Goal: Check status: Check status

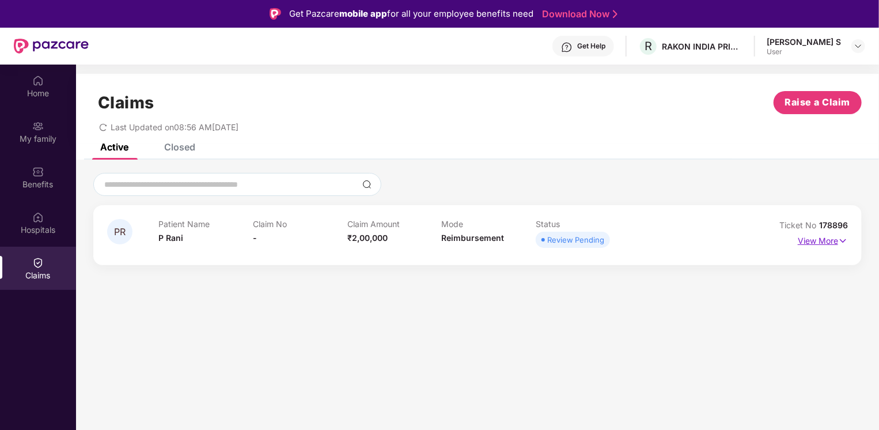
click at [839, 243] on img at bounding box center [843, 240] width 10 height 13
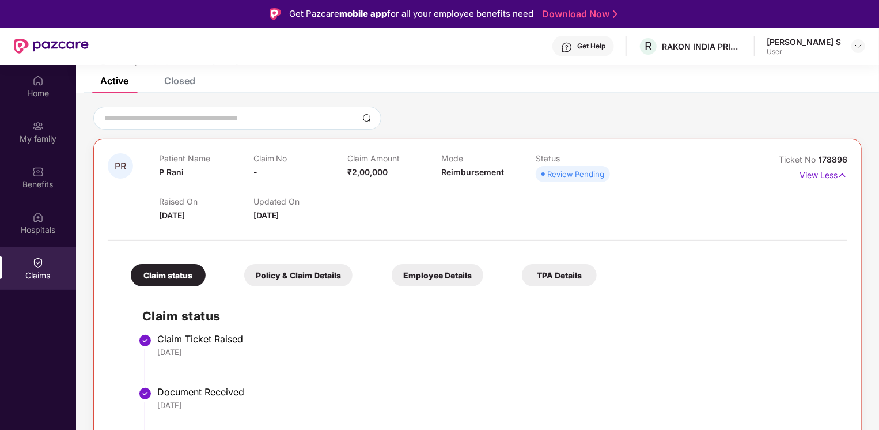
scroll to position [68, 0]
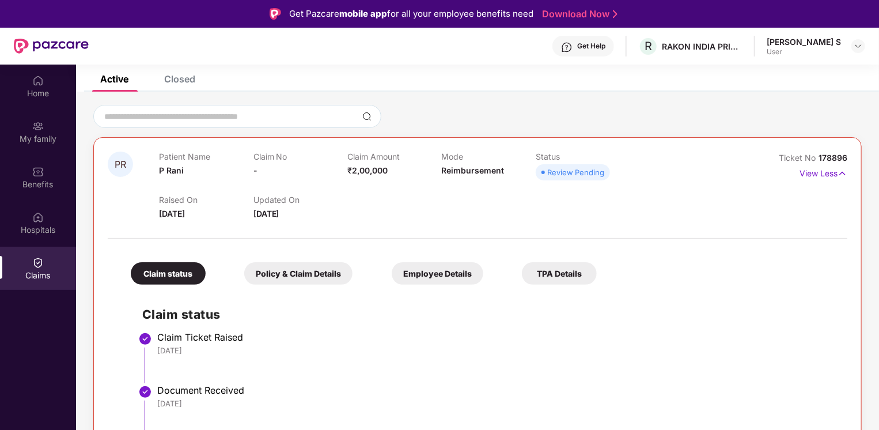
click at [328, 271] on div "Policy & Claim Details" at bounding box center [298, 273] width 108 height 22
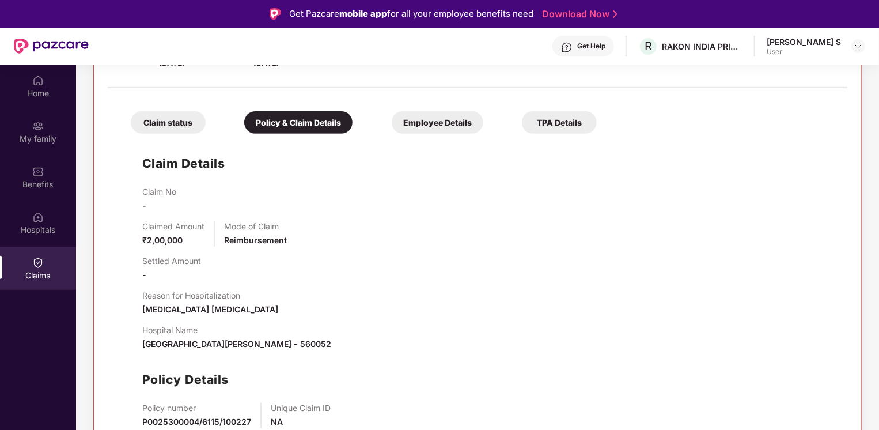
scroll to position [222, 0]
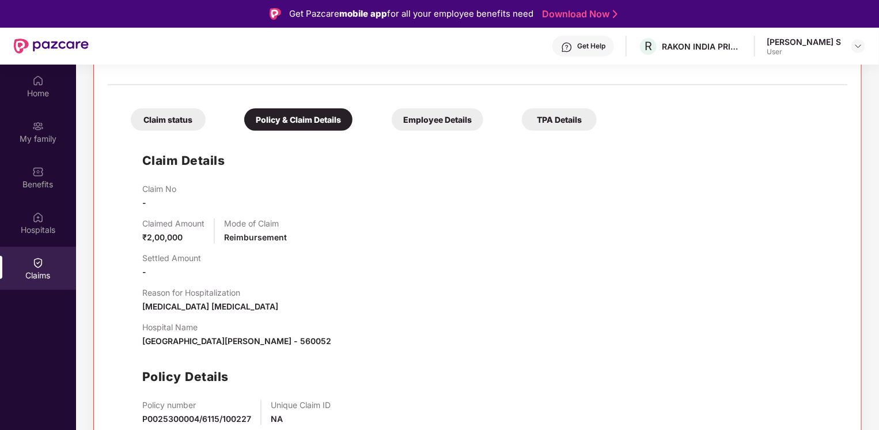
click at [461, 122] on div "Employee Details" at bounding box center [438, 119] width 92 height 22
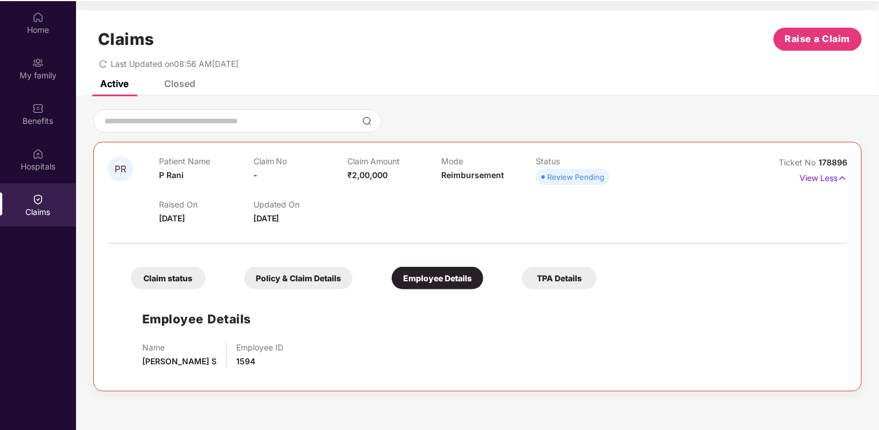
scroll to position [65, 0]
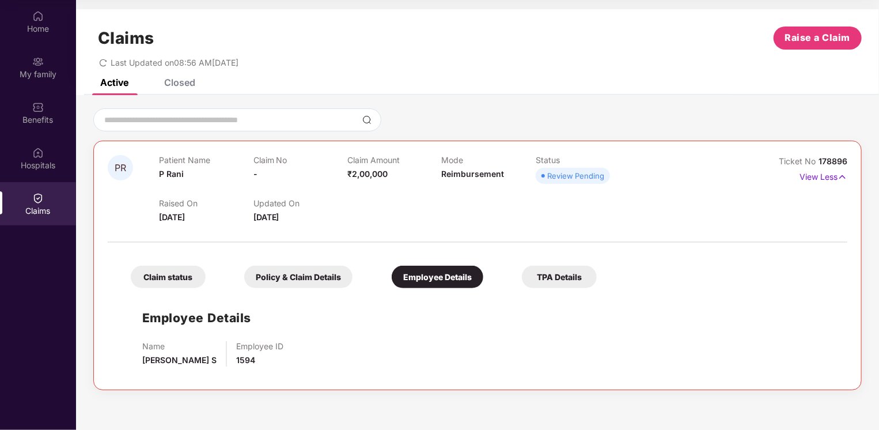
click at [565, 284] on div "TPA Details" at bounding box center [559, 277] width 75 height 22
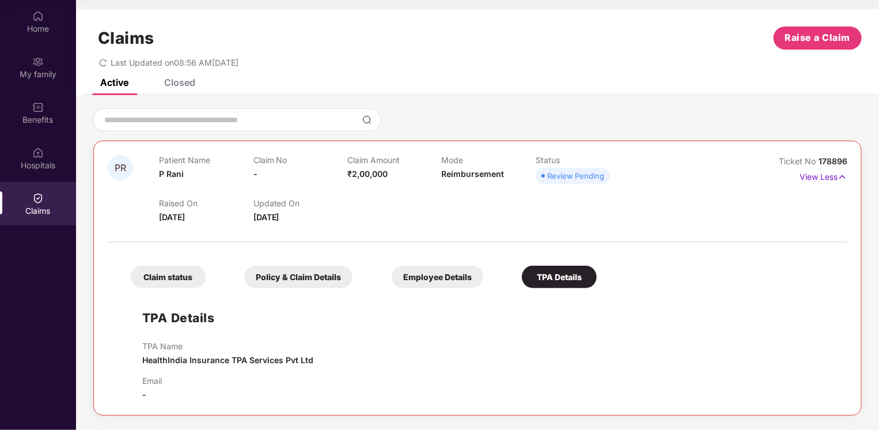
click at [462, 277] on div "Employee Details" at bounding box center [438, 277] width 92 height 22
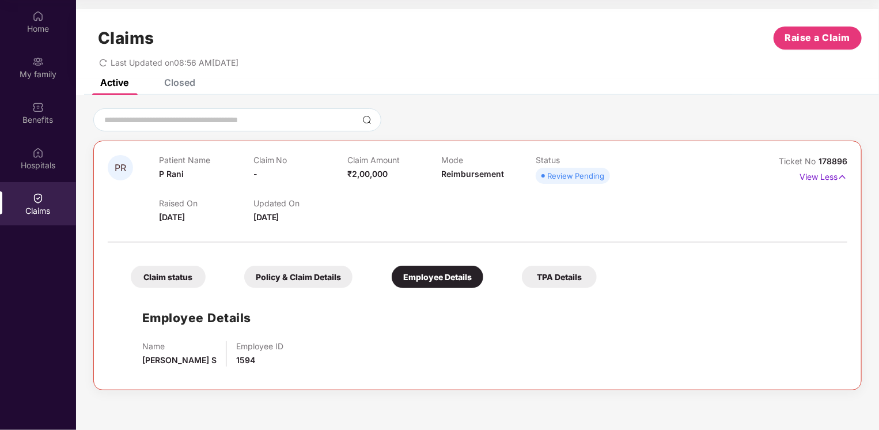
click at [331, 278] on div "Policy & Claim Details" at bounding box center [298, 277] width 108 height 22
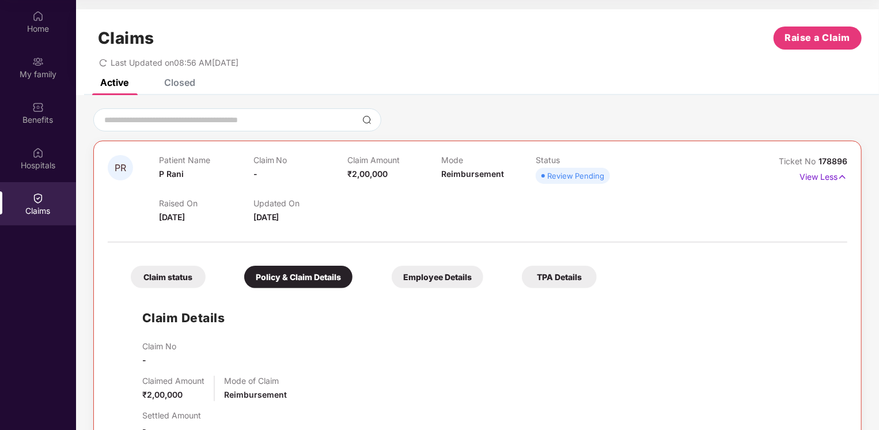
click at [187, 278] on div "Claim status" at bounding box center [168, 277] width 75 height 22
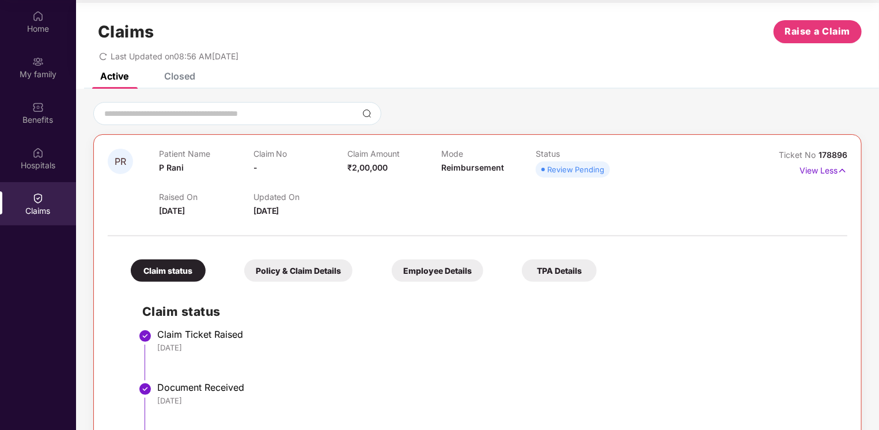
scroll to position [0, 0]
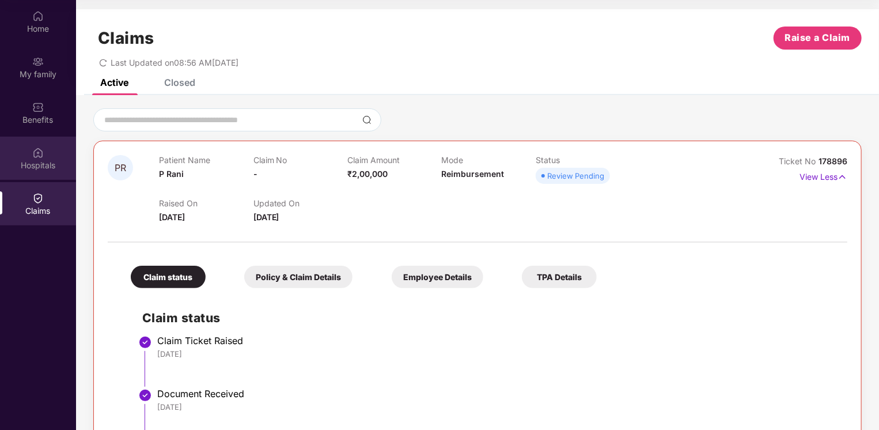
click at [41, 164] on div "Hospitals" at bounding box center [38, 166] width 76 height 12
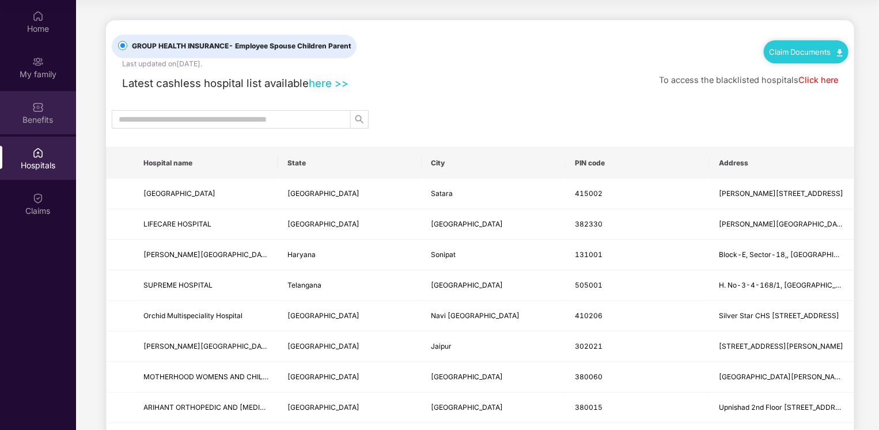
click at [46, 115] on div "Benefits" at bounding box center [38, 120] width 76 height 12
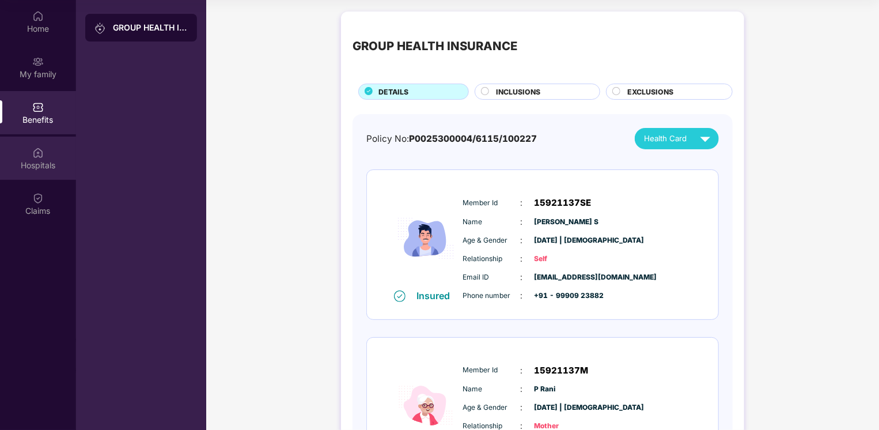
click at [48, 151] on div "Hospitals" at bounding box center [38, 158] width 76 height 43
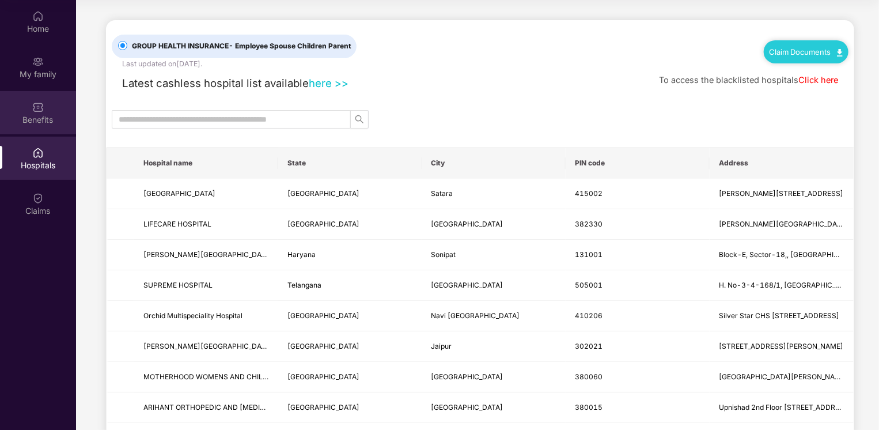
click at [51, 104] on div "Benefits" at bounding box center [38, 112] width 76 height 43
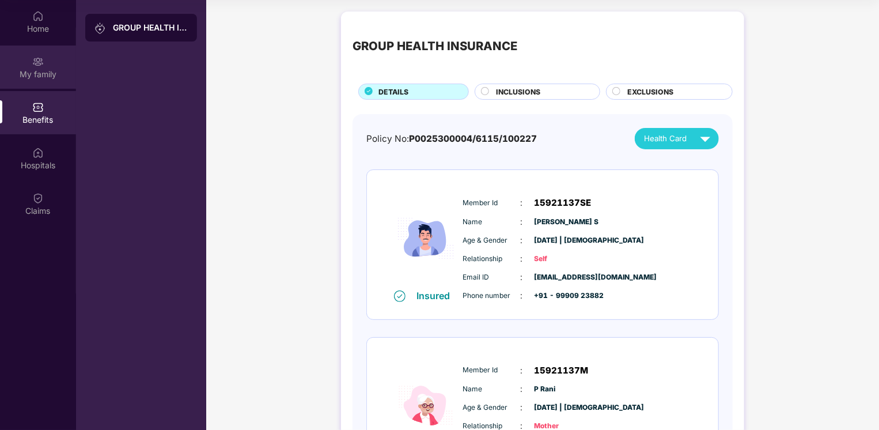
click at [50, 77] on div "My family" at bounding box center [38, 75] width 76 height 12
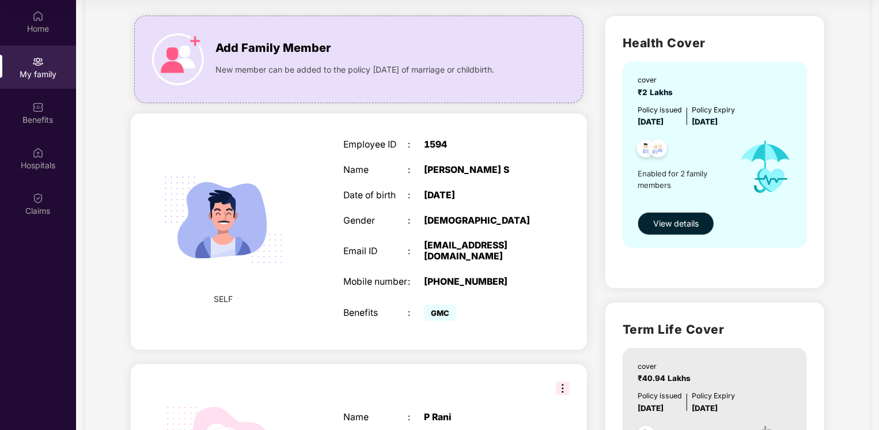
scroll to position [37, 0]
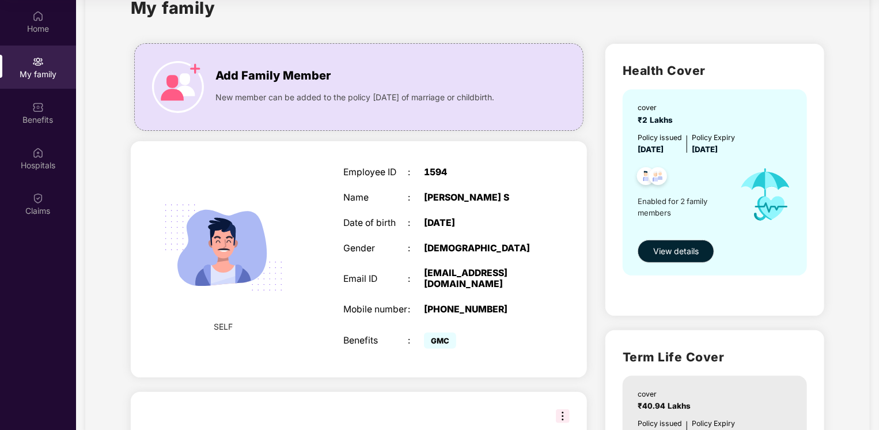
click at [856, 306] on div "My family Add Family Member New member can be added to the policy [DATE] of mar…" at bounding box center [477, 311] width 785 height 661
click at [700, 255] on button "View details" at bounding box center [676, 251] width 77 height 23
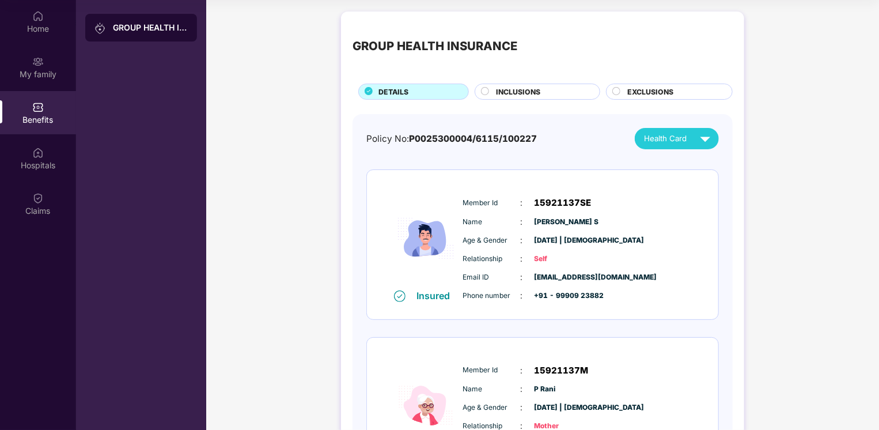
click at [539, 95] on span "INCLUSIONS" at bounding box center [519, 91] width 44 height 11
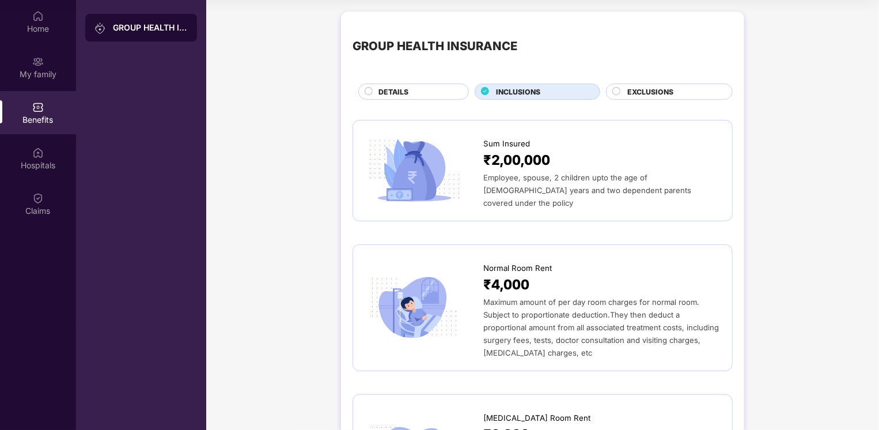
click at [637, 90] on span "EXCLUSIONS" at bounding box center [650, 91] width 46 height 11
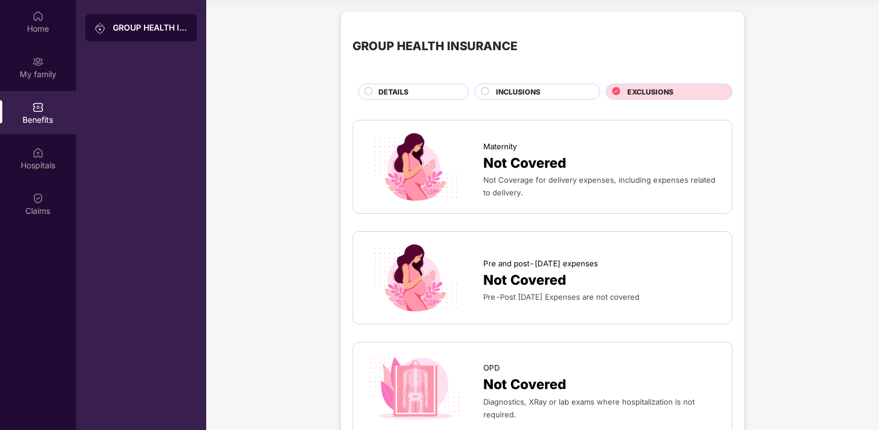
click at [403, 93] on span "DETAILS" at bounding box center [393, 91] width 30 height 11
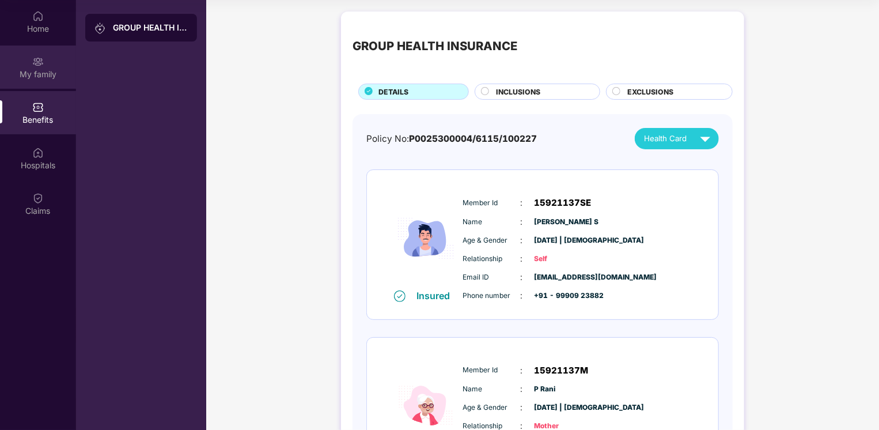
click at [34, 66] on img at bounding box center [38, 62] width 12 height 12
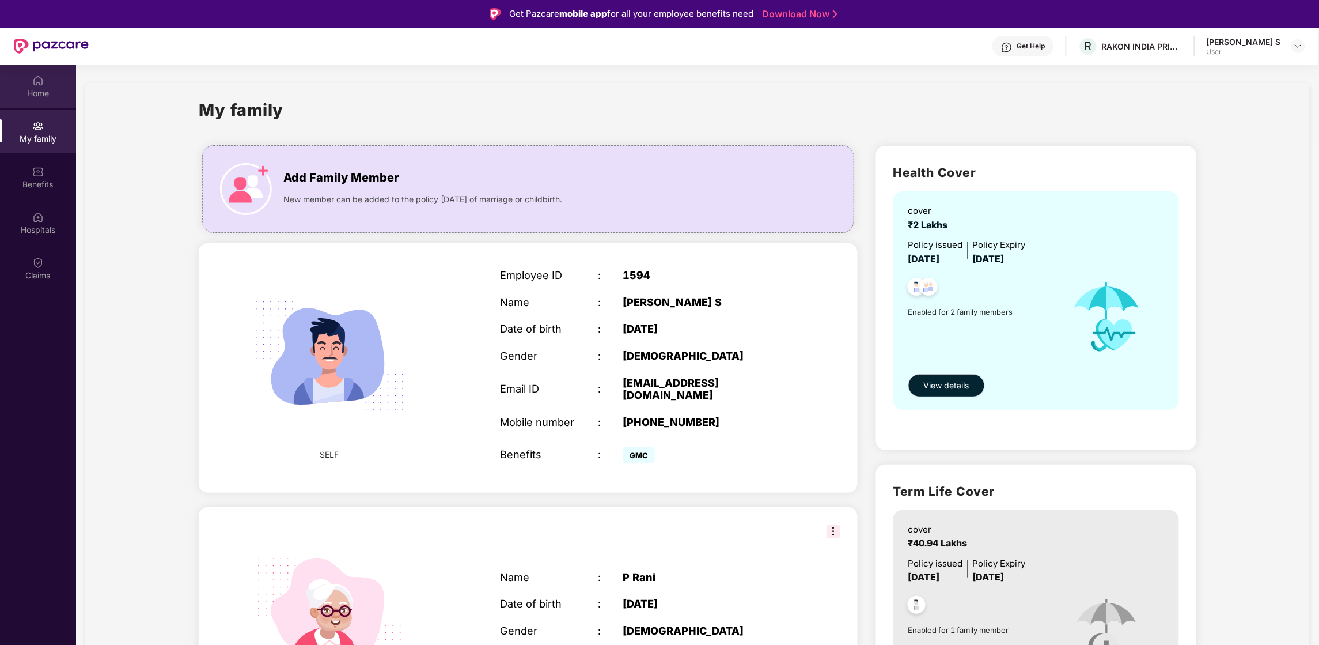
click at [51, 84] on div "Home" at bounding box center [38, 86] width 76 height 43
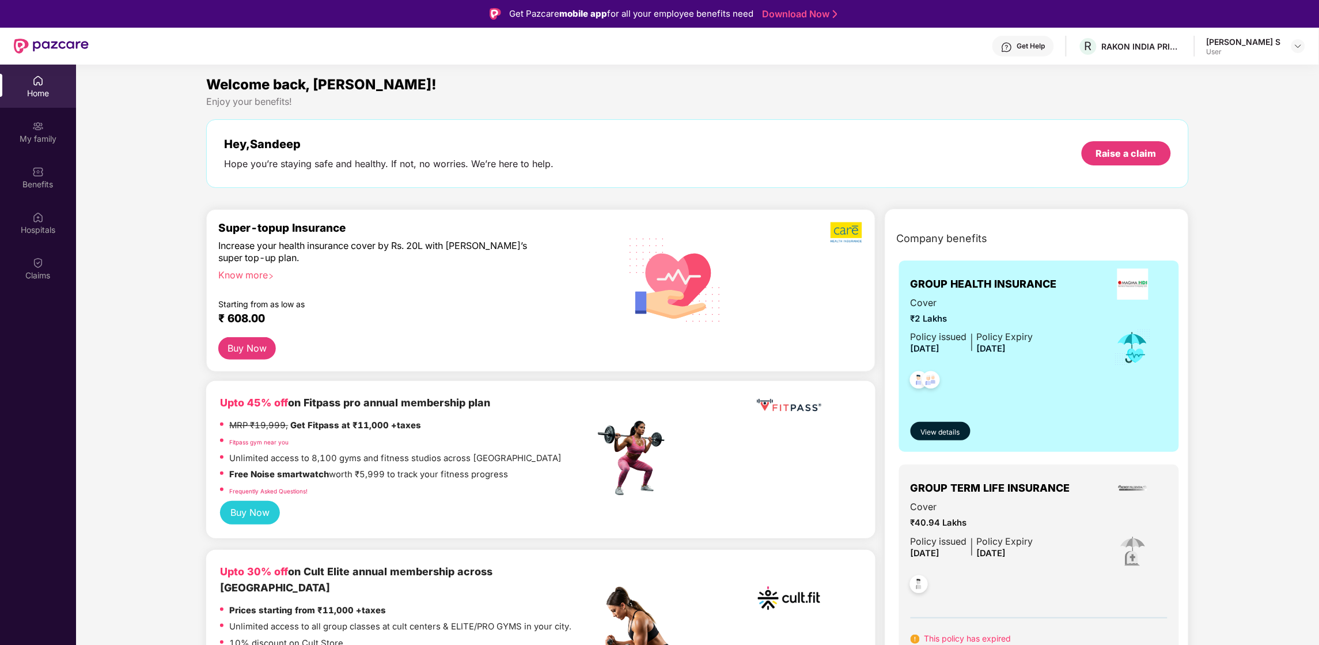
click at [49, 84] on div "Home" at bounding box center [38, 86] width 76 height 43
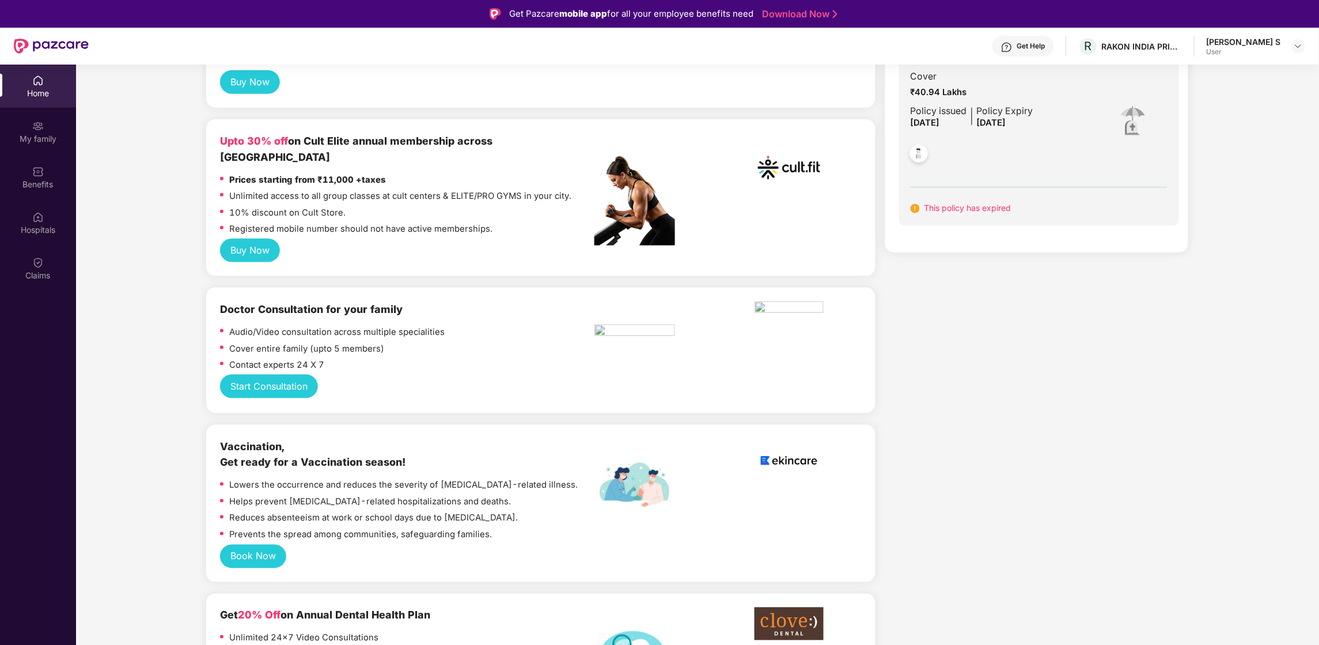
scroll to position [431, 0]
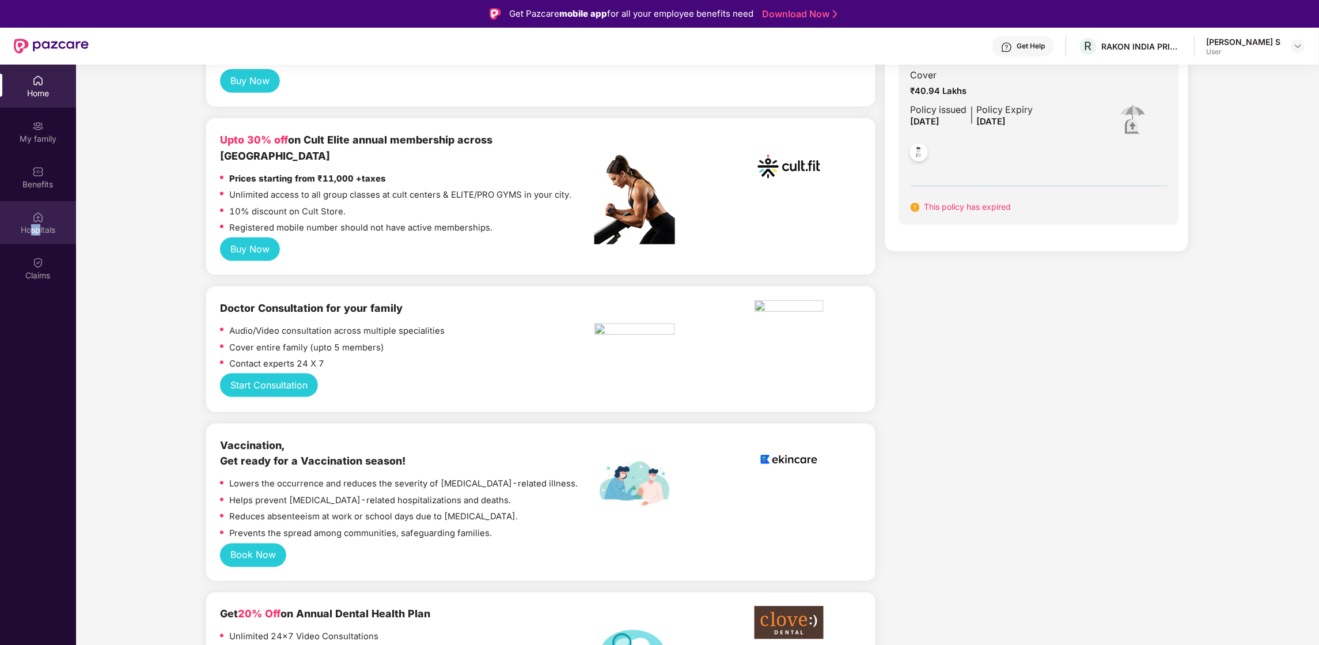
drag, startPoint x: 40, startPoint y: 230, endPoint x: 32, endPoint y: 227, distance: 8.2
click at [32, 227] on div "Hospitals" at bounding box center [38, 230] width 76 height 12
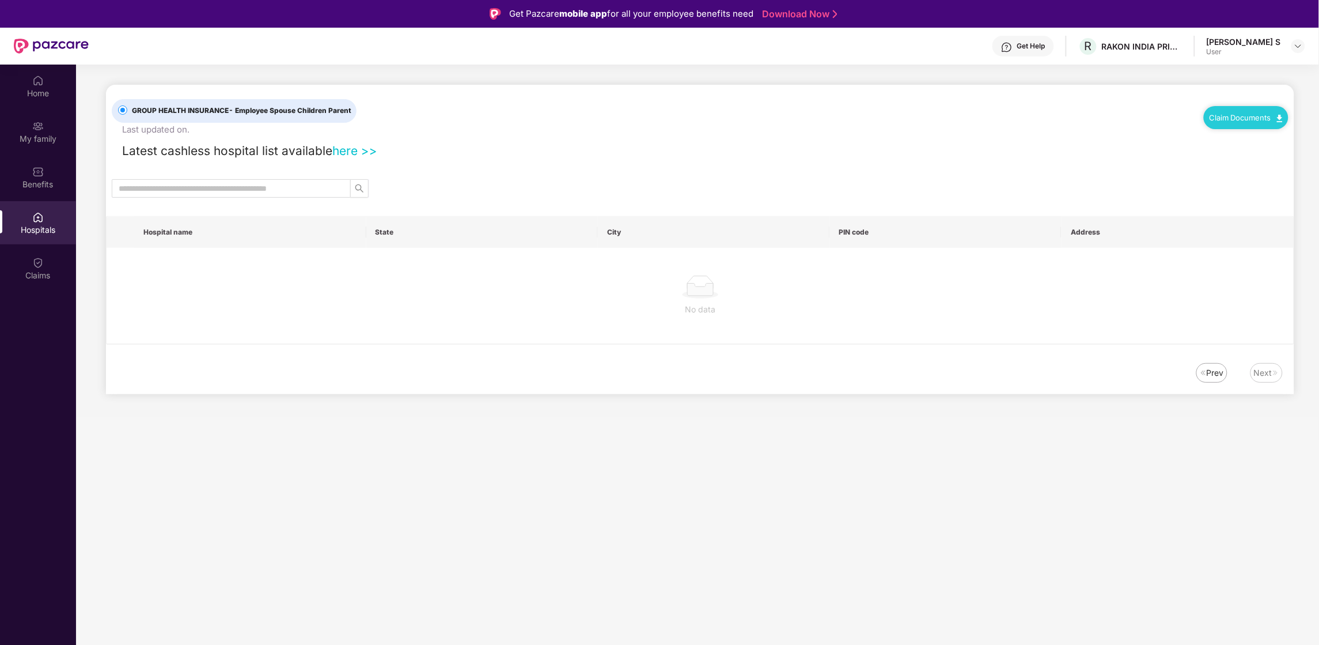
scroll to position [0, 0]
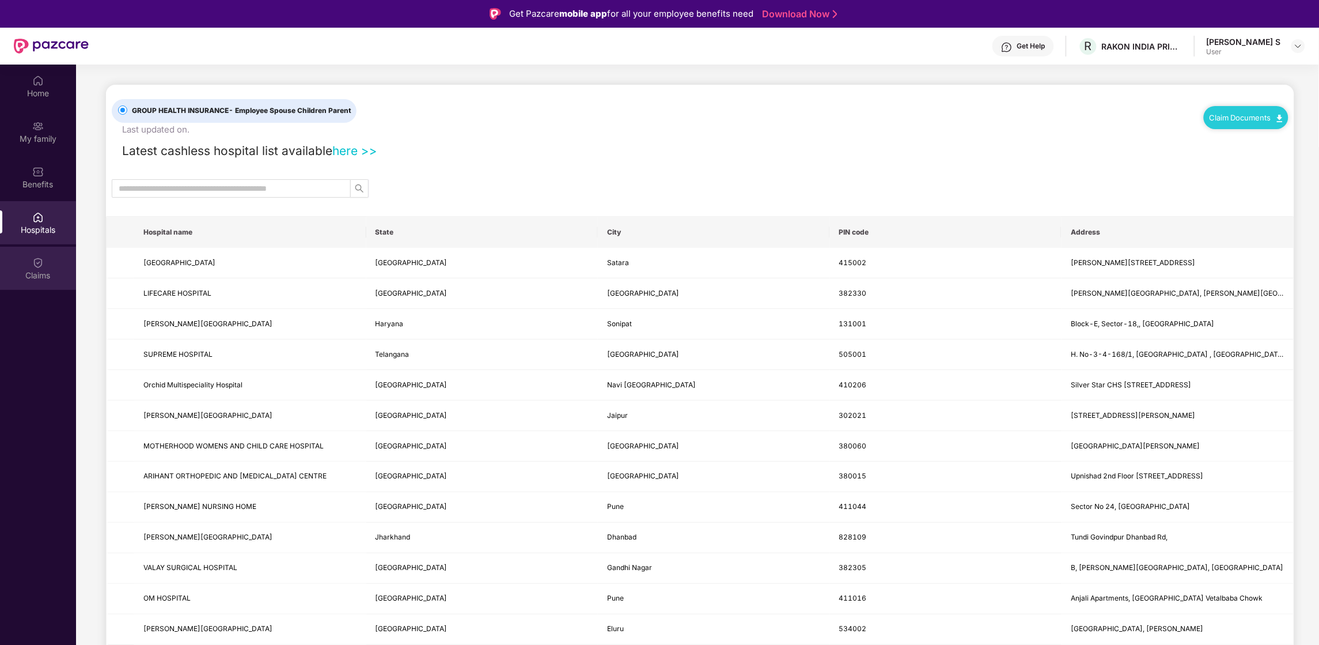
click at [32, 257] on img at bounding box center [38, 263] width 12 height 12
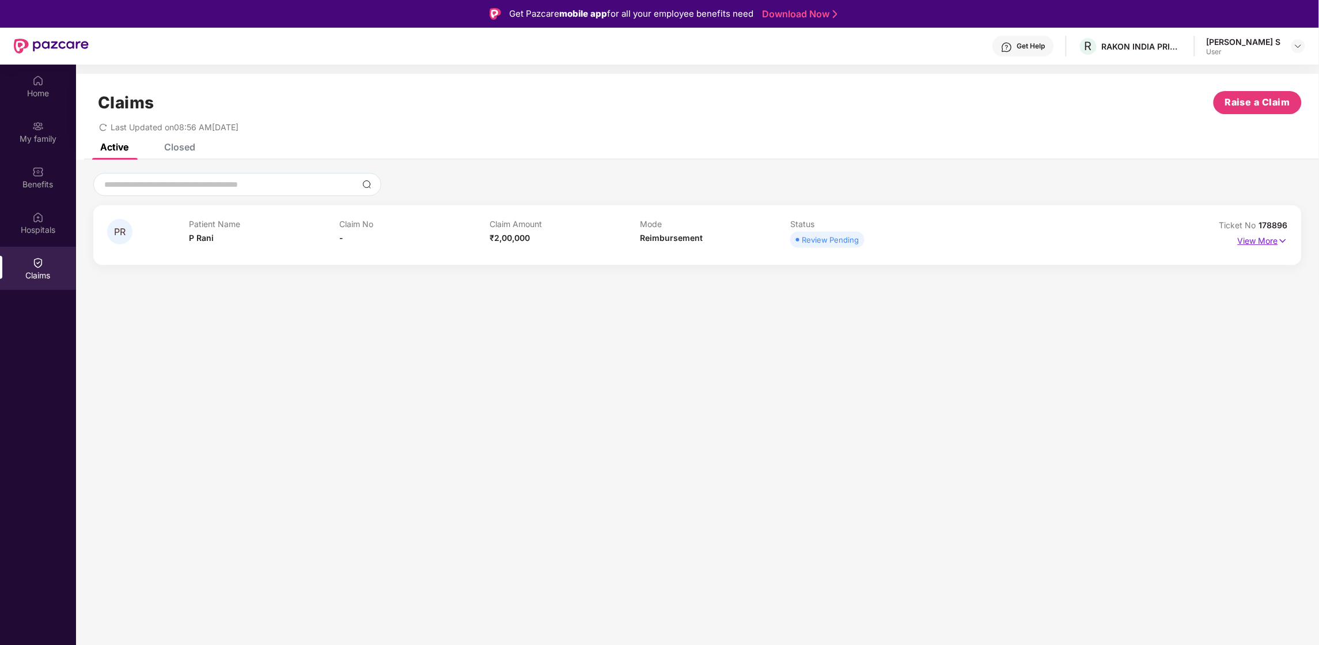
click at [879, 240] on img at bounding box center [1283, 240] width 10 height 13
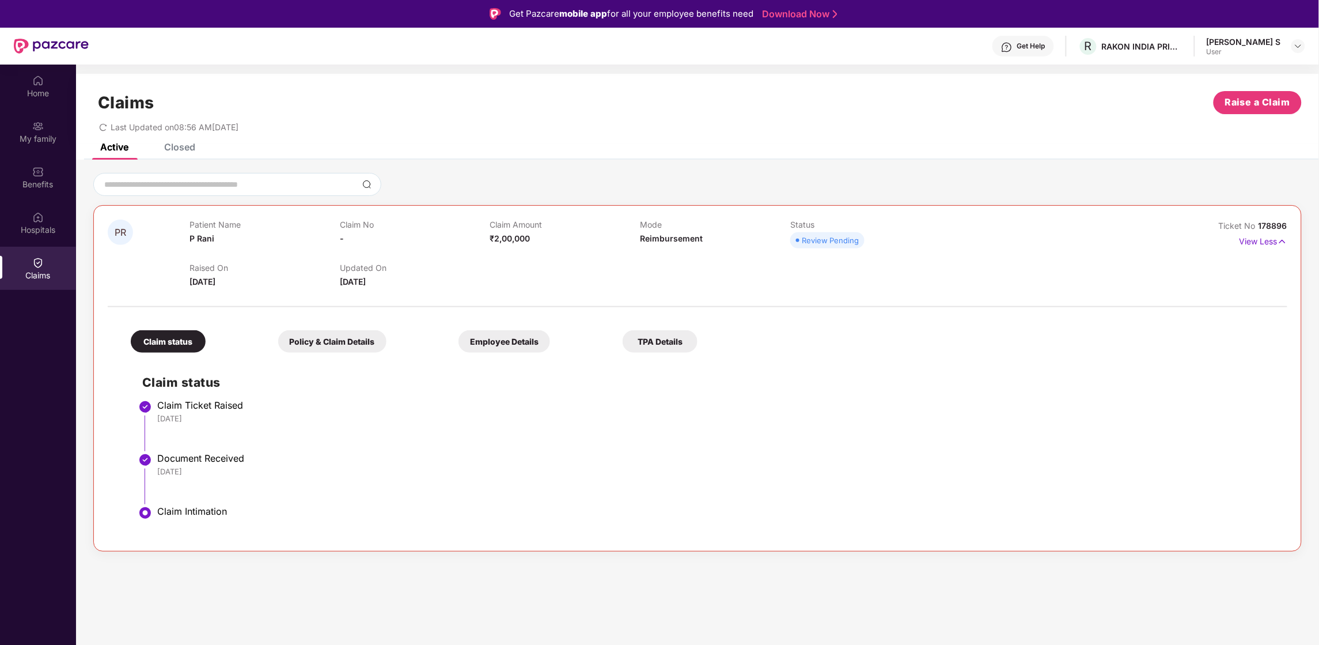
click at [499, 241] on span "₹2,00,000" at bounding box center [510, 238] width 40 height 10
click at [683, 234] on span "Reimbursement" at bounding box center [671, 238] width 63 height 10
click at [340, 329] on div "Claim status Policy & Claim Details Employee Details TPA Details" at bounding box center [408, 336] width 578 height 34
click at [347, 342] on div "Policy & Claim Details" at bounding box center [332, 341] width 108 height 22
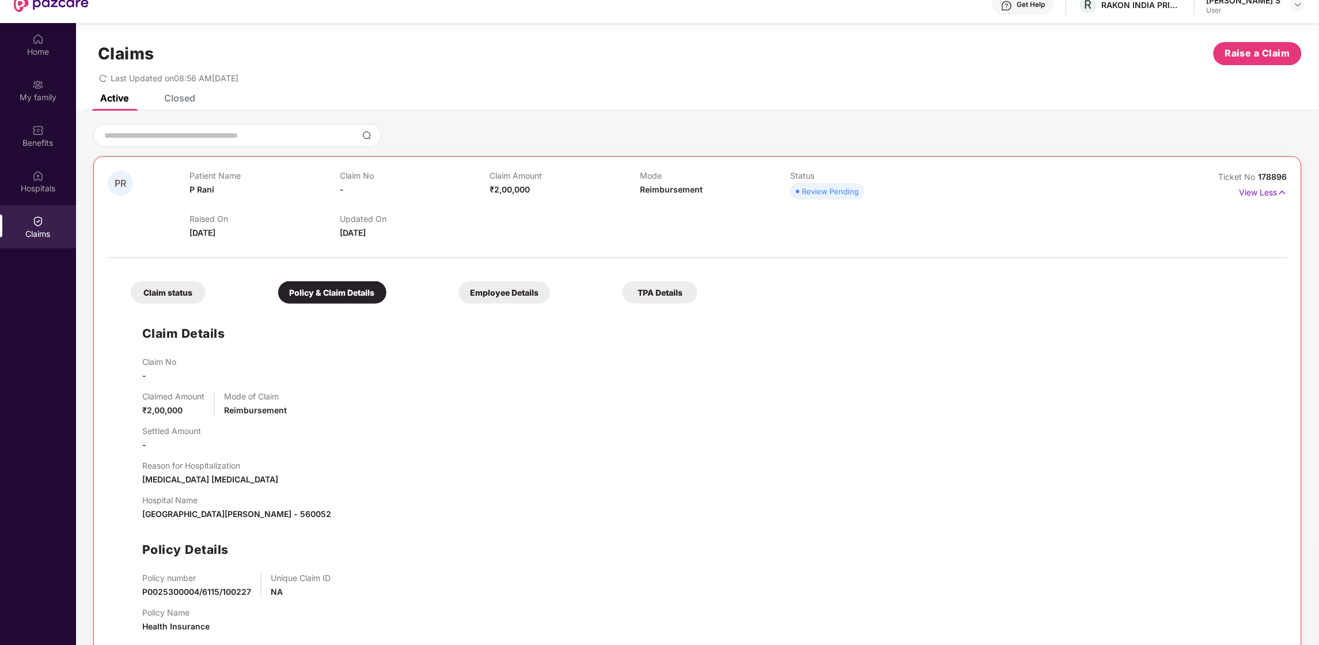
scroll to position [64, 0]
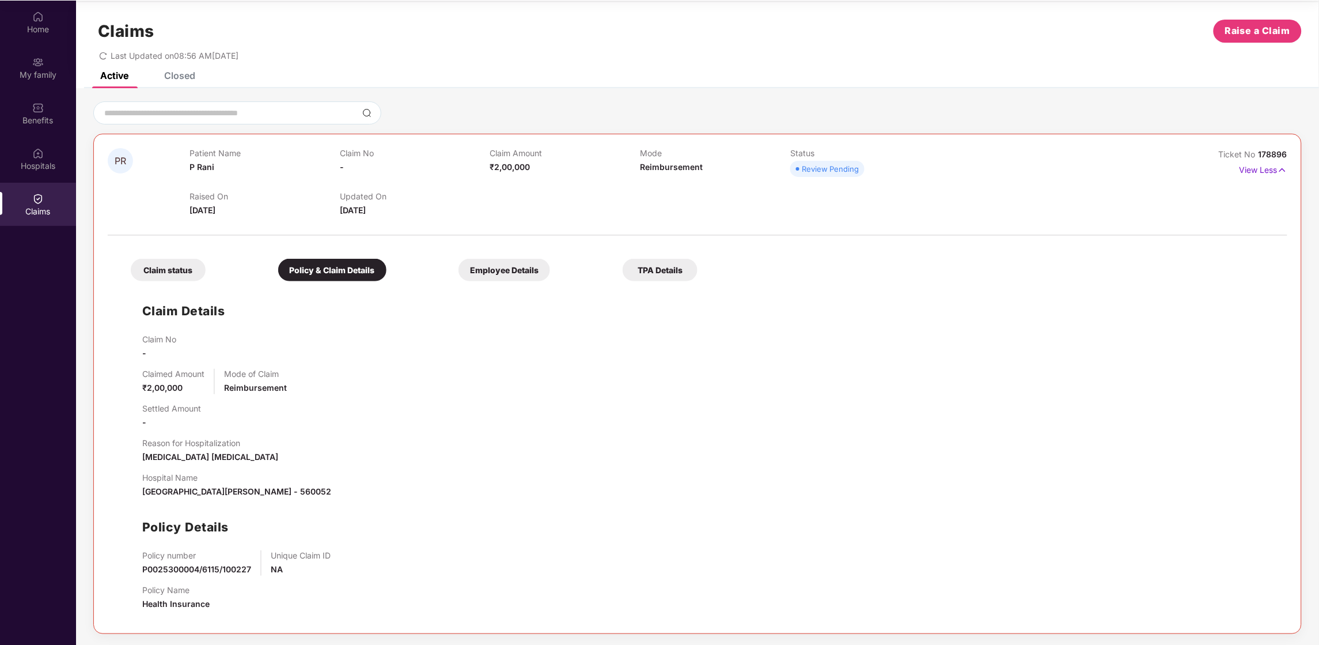
click at [537, 264] on div "Employee Details" at bounding box center [505, 270] width 92 height 22
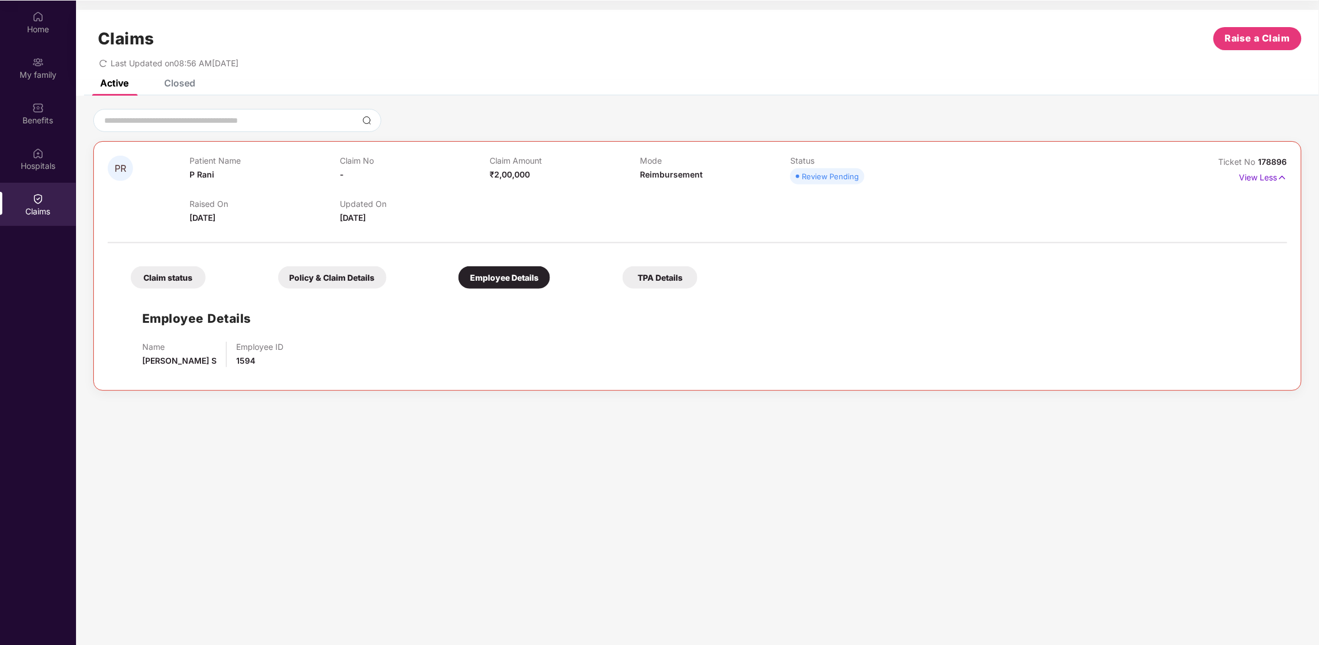
click at [642, 275] on div "TPA Details" at bounding box center [660, 277] width 75 height 22
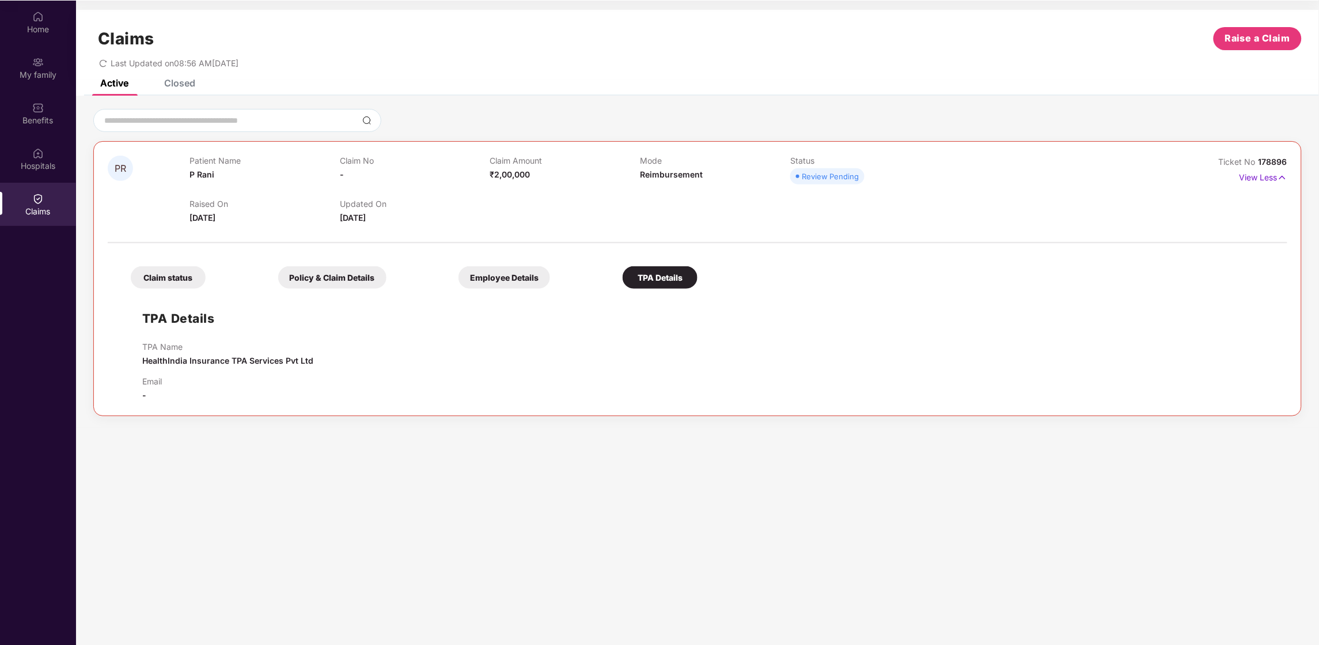
click at [521, 271] on div "Employee Details" at bounding box center [505, 277] width 92 height 22
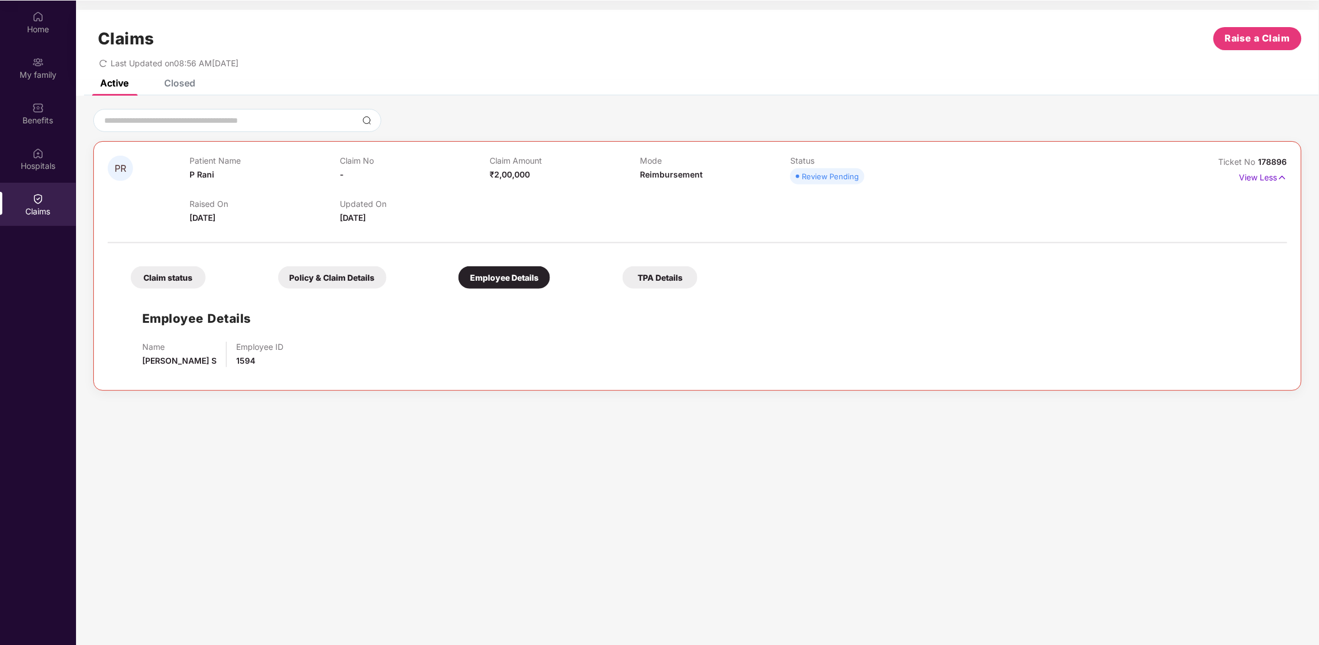
click at [345, 277] on div "Policy & Claim Details" at bounding box center [332, 277] width 108 height 22
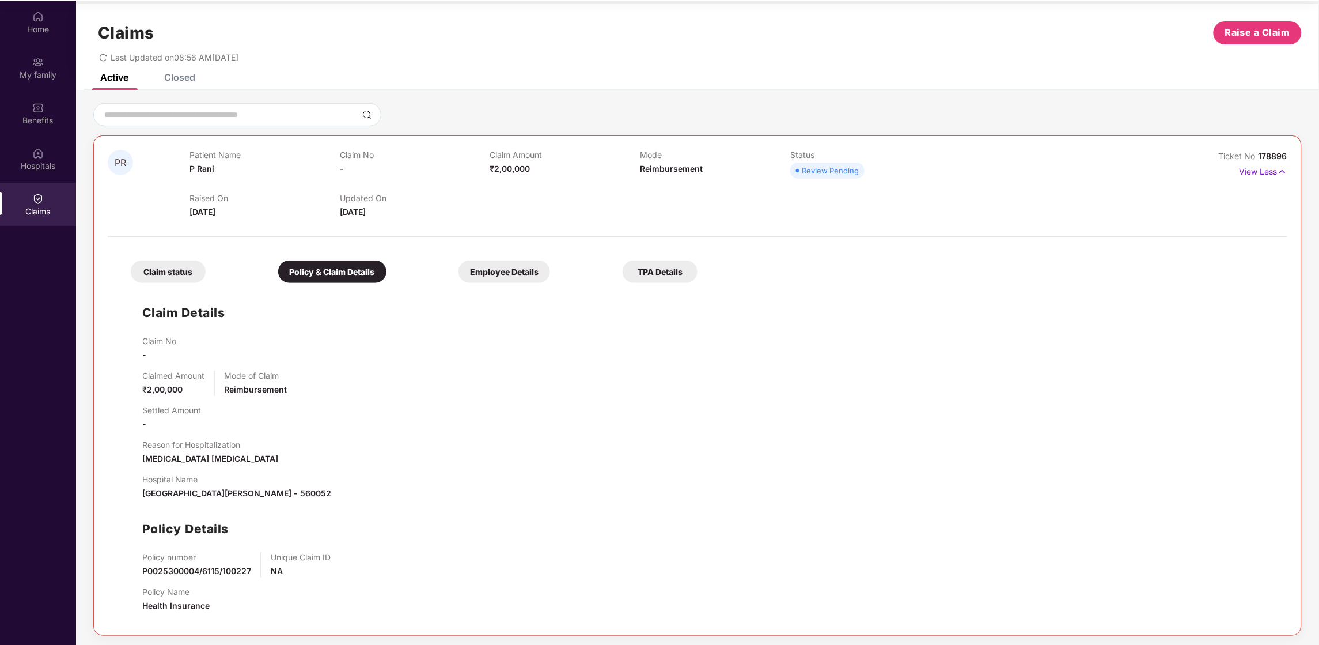
scroll to position [7, 0]
click at [171, 267] on div "Claim status" at bounding box center [168, 270] width 75 height 22
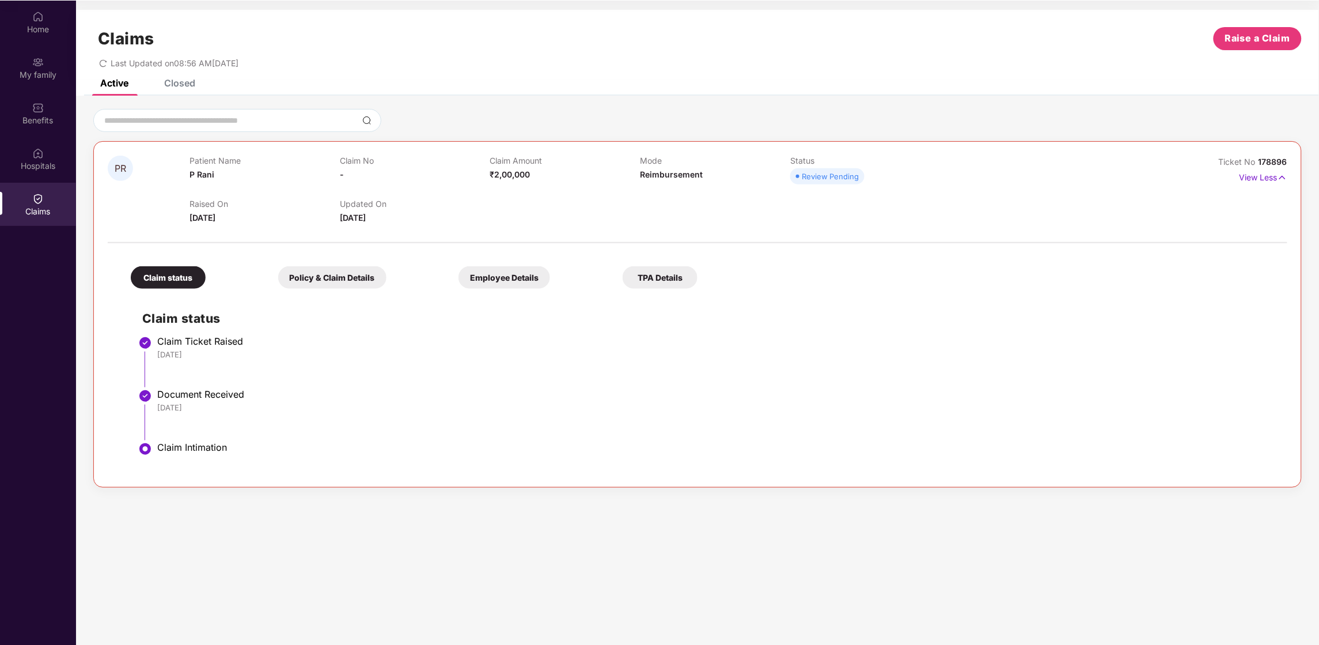
click at [154, 343] on li "Claim Ticket Raised [DATE]" at bounding box center [709, 365] width 1134 height 53
click at [137, 395] on div "Claim status Claim Ticket Raised [DATE] Document Received [DATE] Claim Intimati…" at bounding box center [697, 383] width 1157 height 179
click at [142, 429] on img at bounding box center [145, 449] width 14 height 14
click at [184, 82] on div "Closed" at bounding box center [179, 83] width 31 height 12
